Goal: Information Seeking & Learning: Learn about a topic

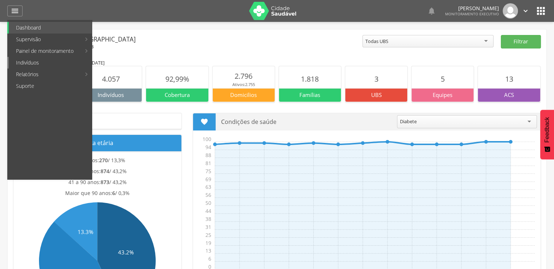
click at [39, 60] on link "Indivíduos" at bounding box center [50, 63] width 83 height 12
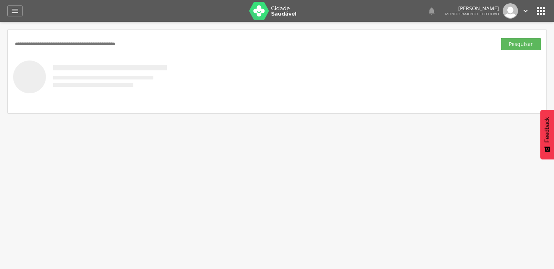
click at [99, 43] on input "text" at bounding box center [253, 44] width 480 height 12
click at [512, 47] on button "Pesquisar" at bounding box center [521, 44] width 40 height 12
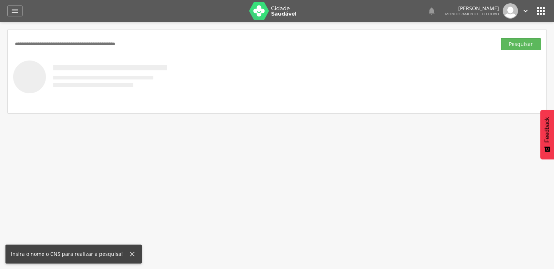
click at [182, 42] on input "text" at bounding box center [253, 44] width 480 height 12
type input "*******"
click at [501, 38] on button "Pesquisar" at bounding box center [521, 44] width 40 height 12
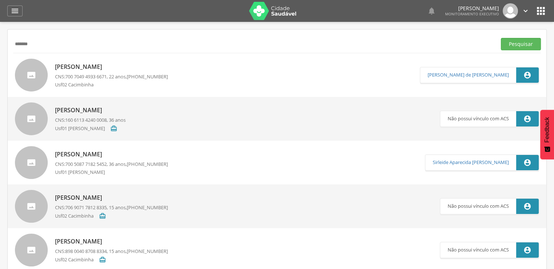
click at [93, 110] on p "[PERSON_NAME]" at bounding box center [90, 110] width 71 height 8
type input "**********"
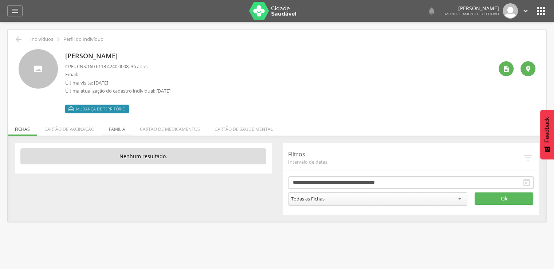
click at [118, 130] on li "Família" at bounding box center [117, 127] width 31 height 17
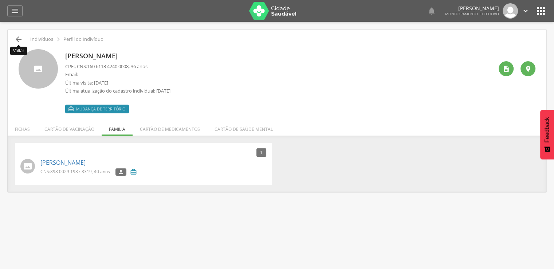
click at [20, 39] on icon "" at bounding box center [18, 39] width 9 height 9
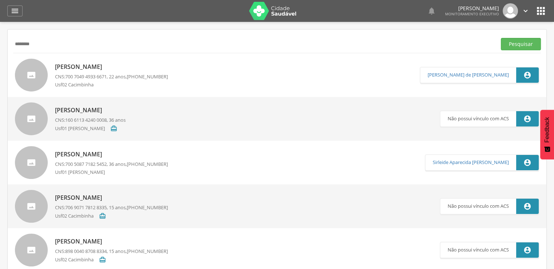
click at [501, 38] on button "Pesquisar" at bounding box center [521, 44] width 40 height 12
type input "********"
click at [501, 38] on button "Pesquisar" at bounding box center [521, 44] width 40 height 12
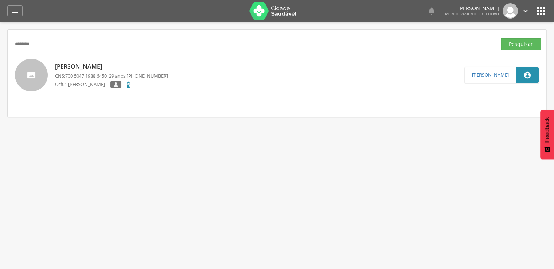
click at [71, 62] on p "[PERSON_NAME]" at bounding box center [111, 66] width 113 height 8
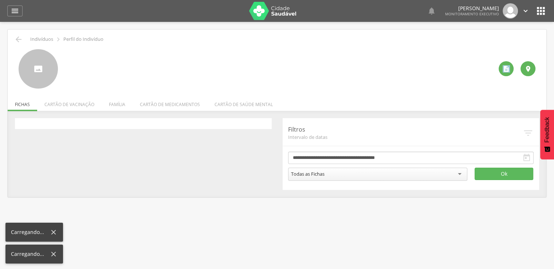
click at [71, 62] on div at bounding box center [279, 68] width 428 height 39
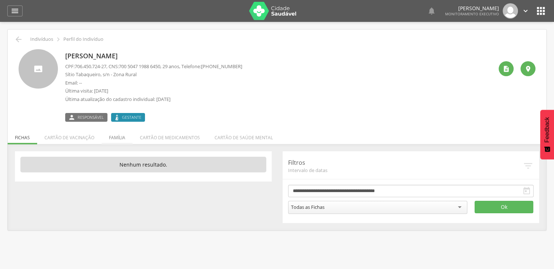
click at [112, 140] on li "Família" at bounding box center [117, 135] width 31 height 17
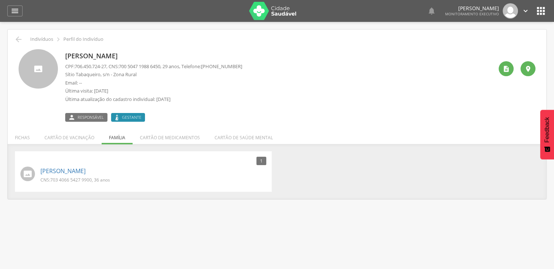
click at [117, 115] on icon at bounding box center [117, 117] width 6 height 6
click at [29, 137] on li "Fichas" at bounding box center [23, 135] width 30 height 17
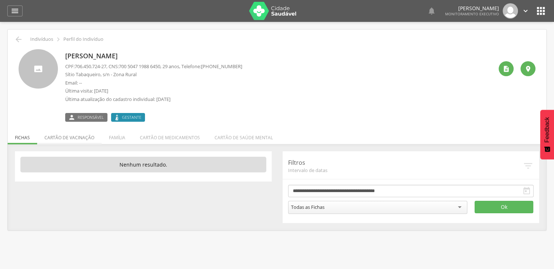
click at [77, 135] on li "Cartão de vacinação" at bounding box center [69, 135] width 64 height 17
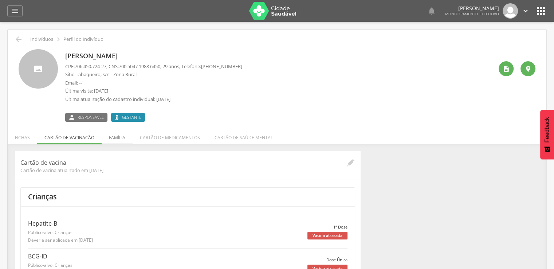
click at [113, 134] on li "Família" at bounding box center [117, 135] width 31 height 17
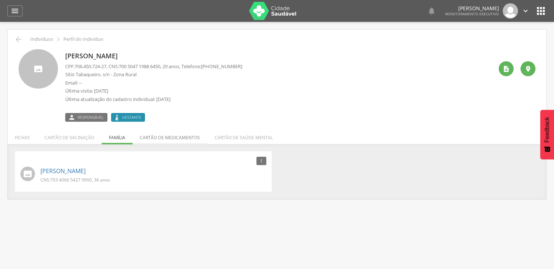
click at [169, 135] on li "Cartão de medicamentos" at bounding box center [170, 135] width 75 height 17
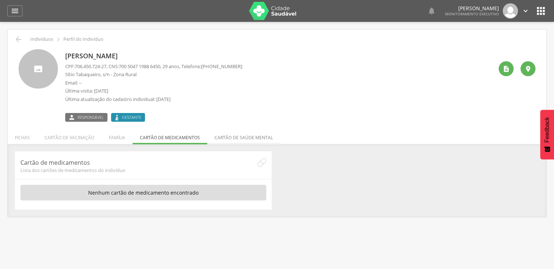
click at [228, 129] on li "Cartão de saúde mental" at bounding box center [243, 135] width 73 height 17
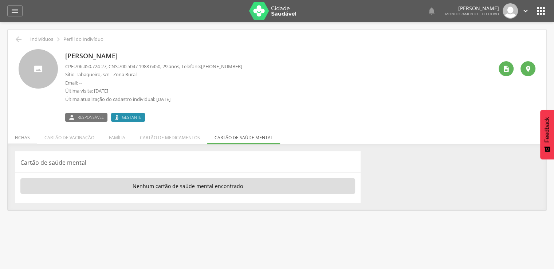
click at [24, 138] on li "Fichas" at bounding box center [23, 135] width 30 height 17
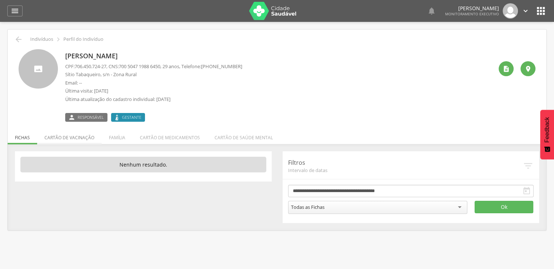
click at [72, 139] on li "Cartão de vacinação" at bounding box center [69, 135] width 64 height 17
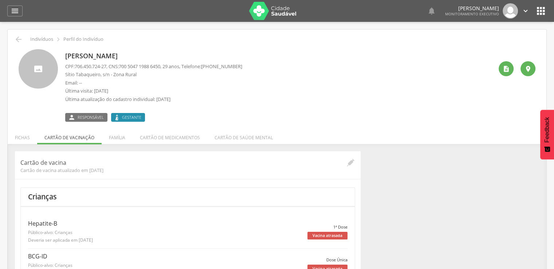
click at [13, 36] on div " Indivíduos  Perfil do Indivíduo" at bounding box center [277, 39] width 528 height 9
click at [16, 37] on icon "" at bounding box center [18, 39] width 9 height 9
